Goal: Use online tool/utility: Utilize a website feature to perform a specific function

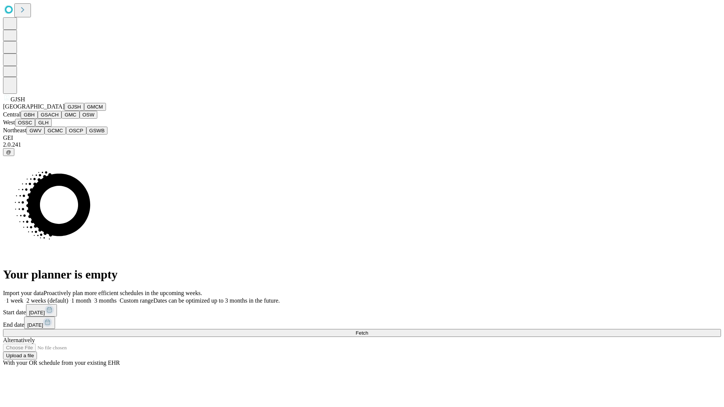
click at [64, 111] on button "GJSH" at bounding box center [74, 107] width 20 height 8
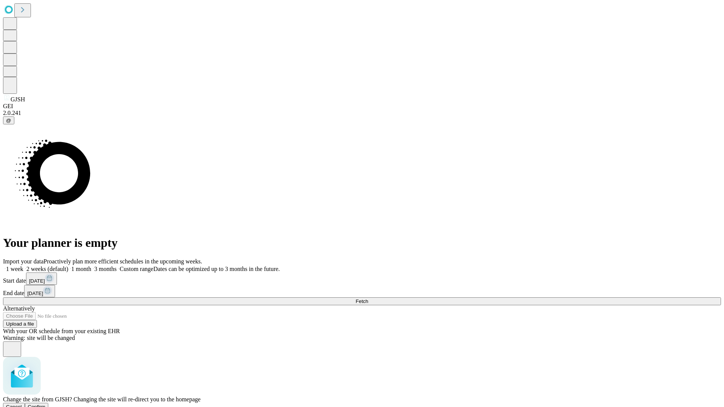
click at [46, 404] on span "Confirm" at bounding box center [37, 407] width 18 height 6
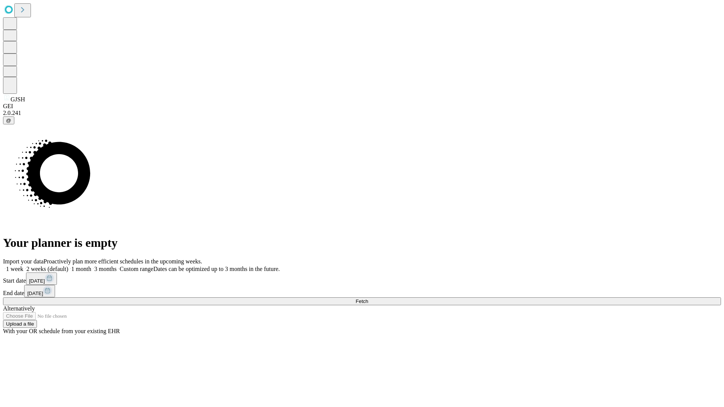
click at [68, 266] on label "2 weeks (default)" at bounding box center [45, 269] width 45 height 6
click at [368, 299] on span "Fetch" at bounding box center [362, 302] width 12 height 6
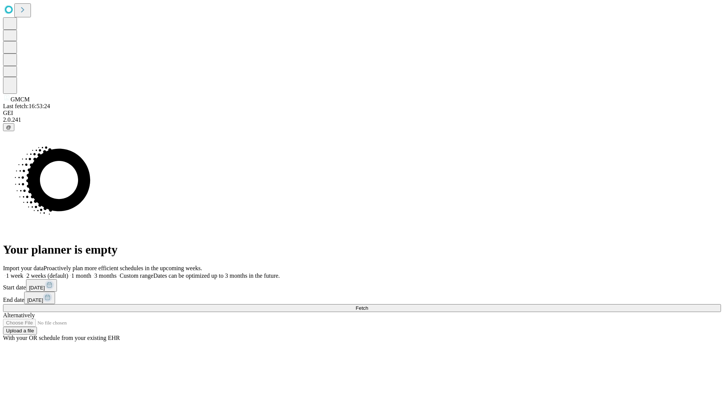
click at [68, 273] on label "2 weeks (default)" at bounding box center [45, 276] width 45 height 6
click at [368, 305] on span "Fetch" at bounding box center [362, 308] width 12 height 6
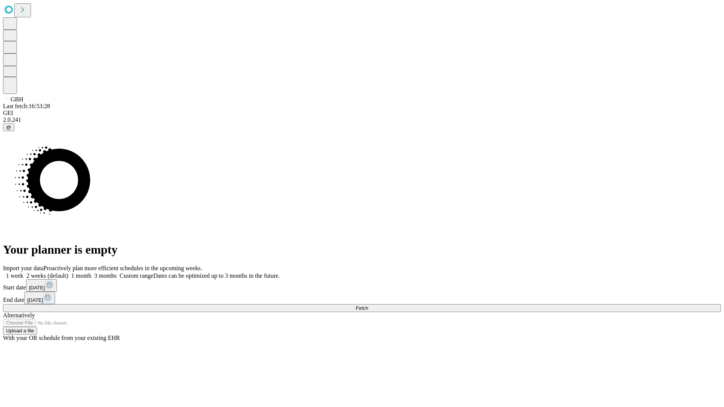
click at [68, 273] on label "2 weeks (default)" at bounding box center [45, 276] width 45 height 6
click at [368, 305] on span "Fetch" at bounding box center [362, 308] width 12 height 6
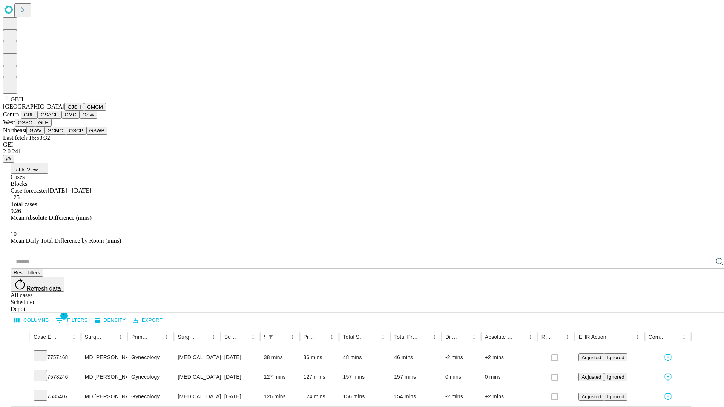
click at [58, 119] on button "GSACH" at bounding box center [50, 115] width 24 height 8
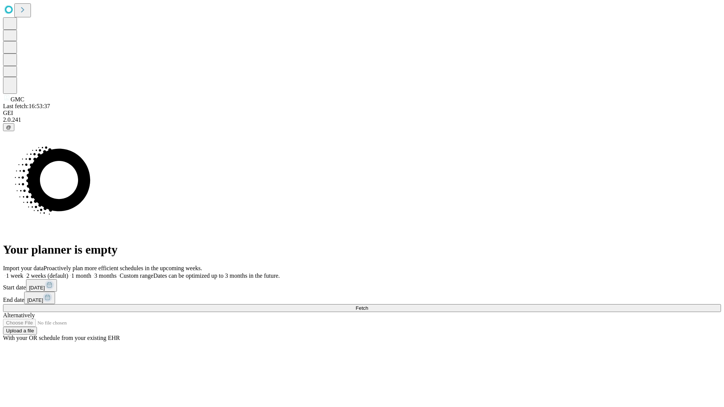
click at [68, 273] on label "2 weeks (default)" at bounding box center [45, 276] width 45 height 6
click at [368, 305] on span "Fetch" at bounding box center [362, 308] width 12 height 6
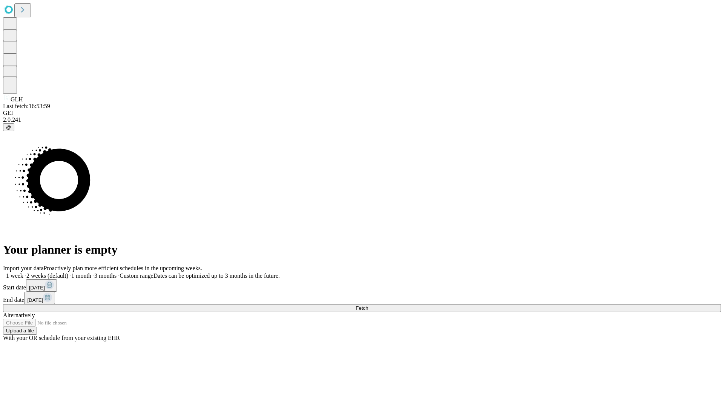
click at [368, 305] on span "Fetch" at bounding box center [362, 308] width 12 height 6
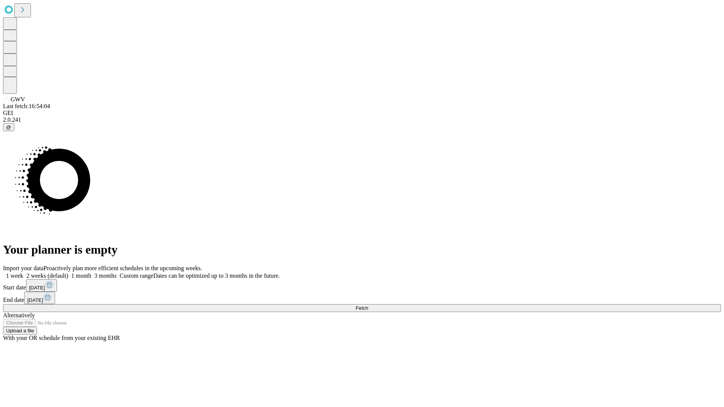
click at [368, 305] on span "Fetch" at bounding box center [362, 308] width 12 height 6
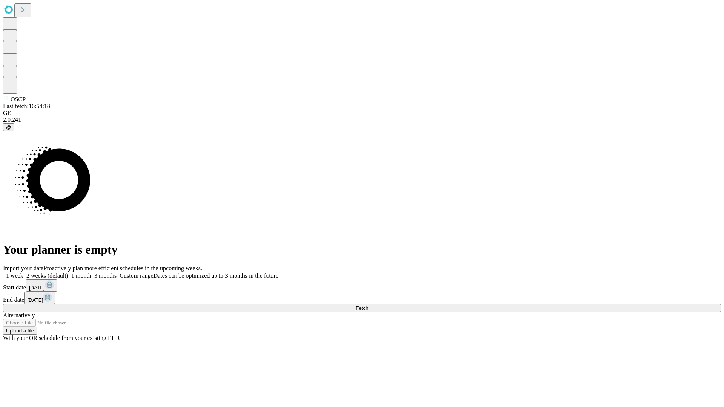
click at [68, 273] on label "2 weeks (default)" at bounding box center [45, 276] width 45 height 6
click at [368, 305] on span "Fetch" at bounding box center [362, 308] width 12 height 6
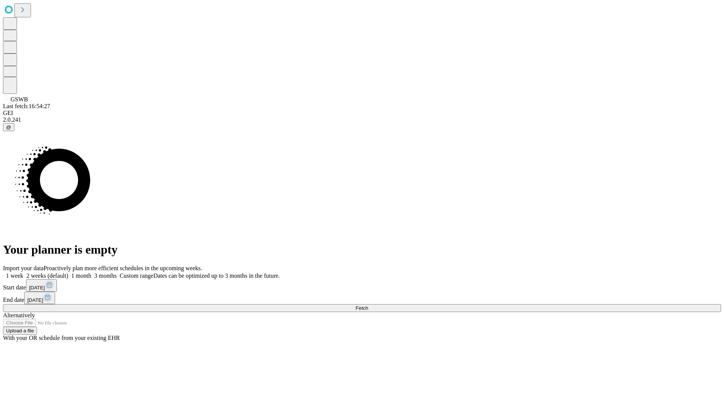
click at [68, 273] on label "2 weeks (default)" at bounding box center [45, 276] width 45 height 6
click at [368, 305] on span "Fetch" at bounding box center [362, 308] width 12 height 6
